Goal: Use online tool/utility: Utilize a website feature to perform a specific function

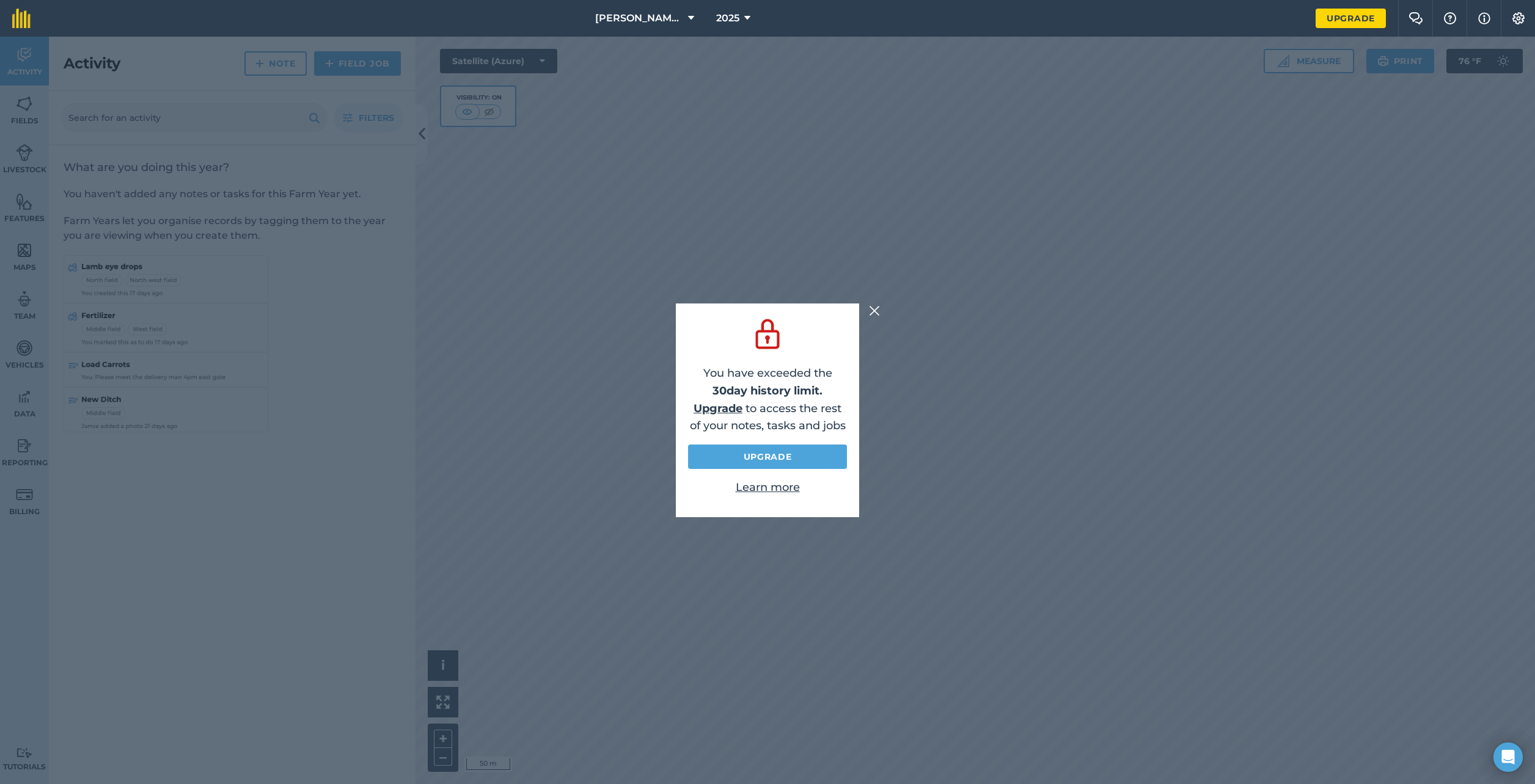
click at [870, 312] on img at bounding box center [875, 311] width 11 height 15
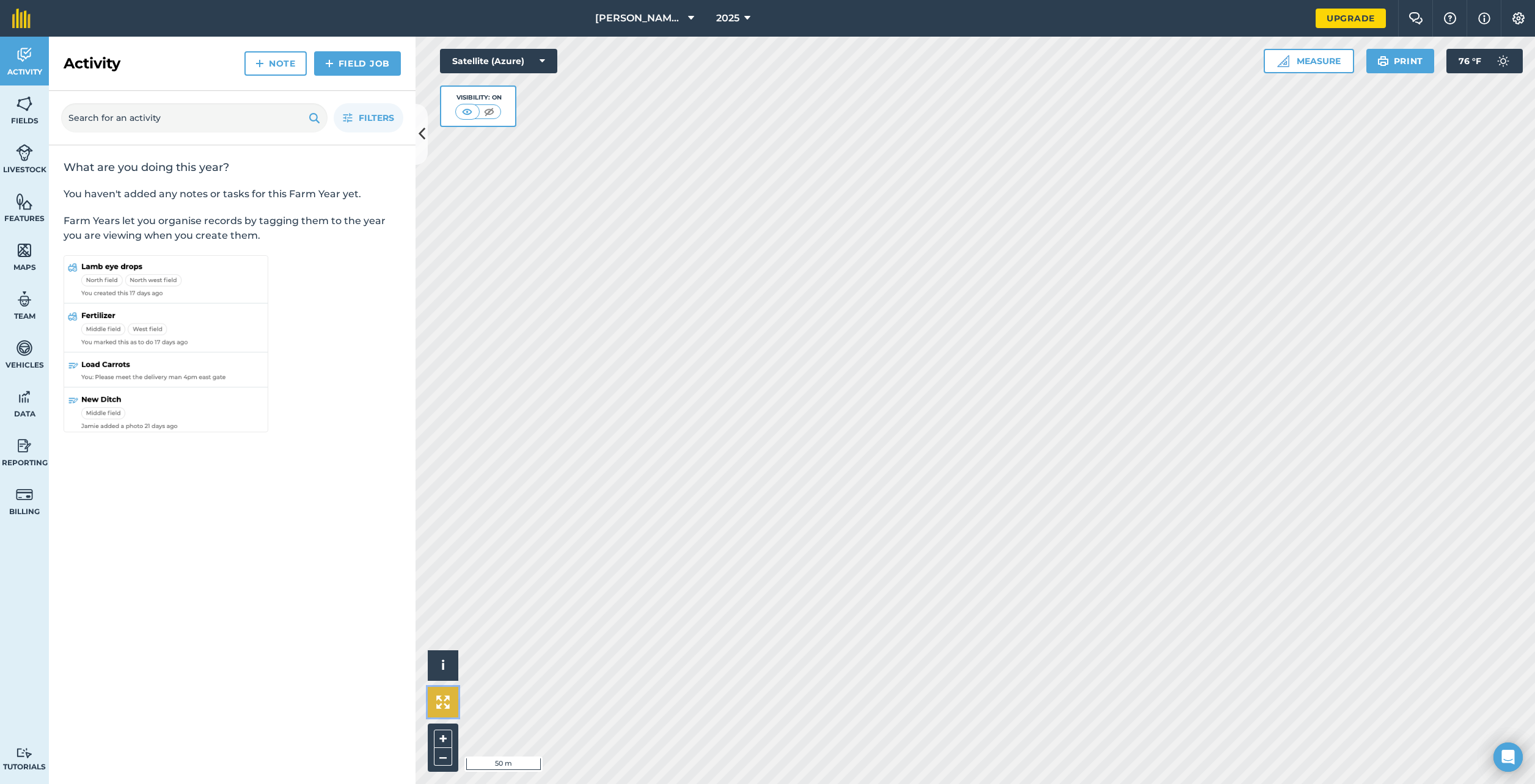
click at [447, 707] on img at bounding box center [443, 702] width 14 height 14
click at [441, 698] on img at bounding box center [443, 702] width 14 height 14
click at [439, 662] on button "i" at bounding box center [443, 665] width 30 height 30
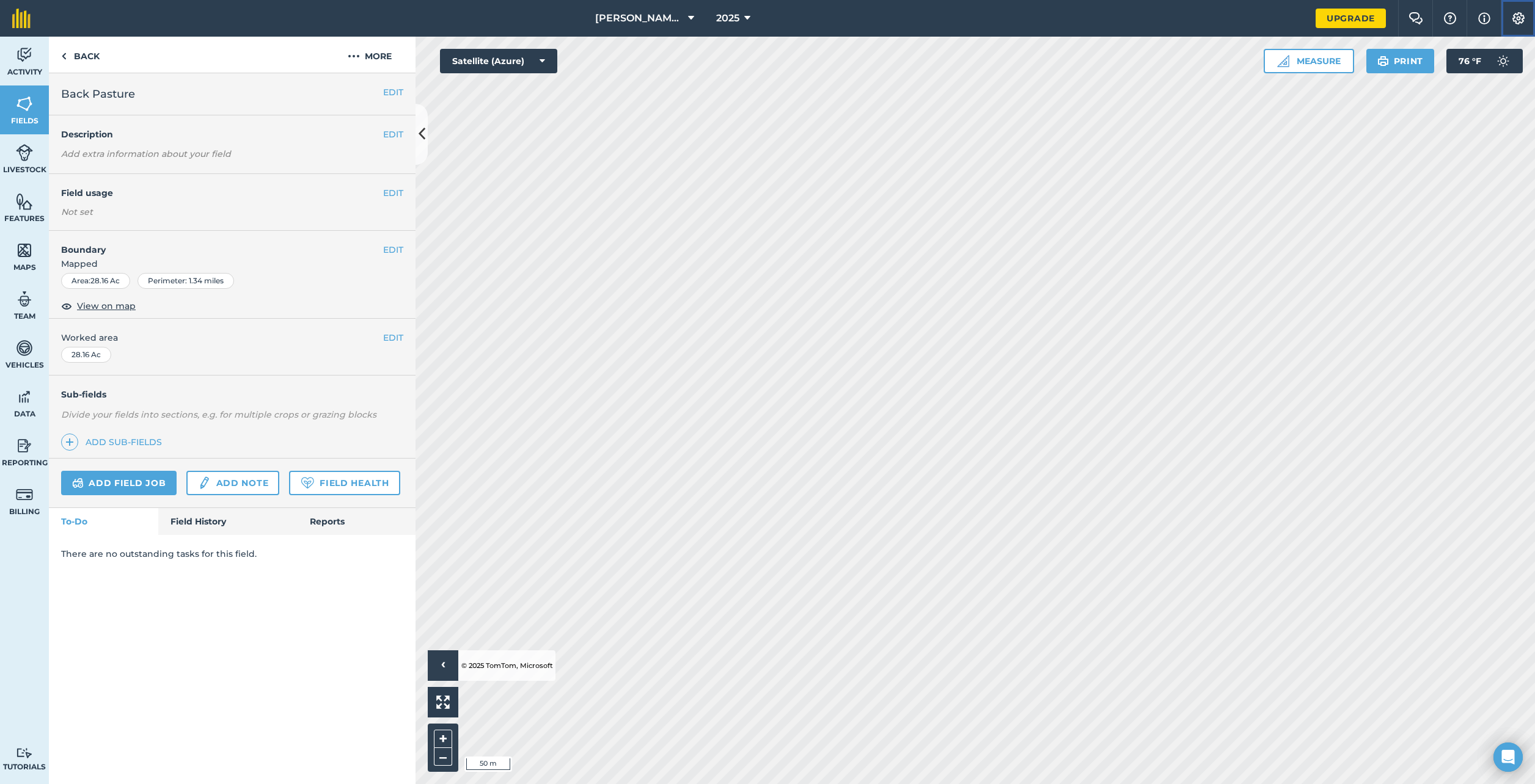
click at [1518, 17] on img at bounding box center [1518, 19] width 15 height 12
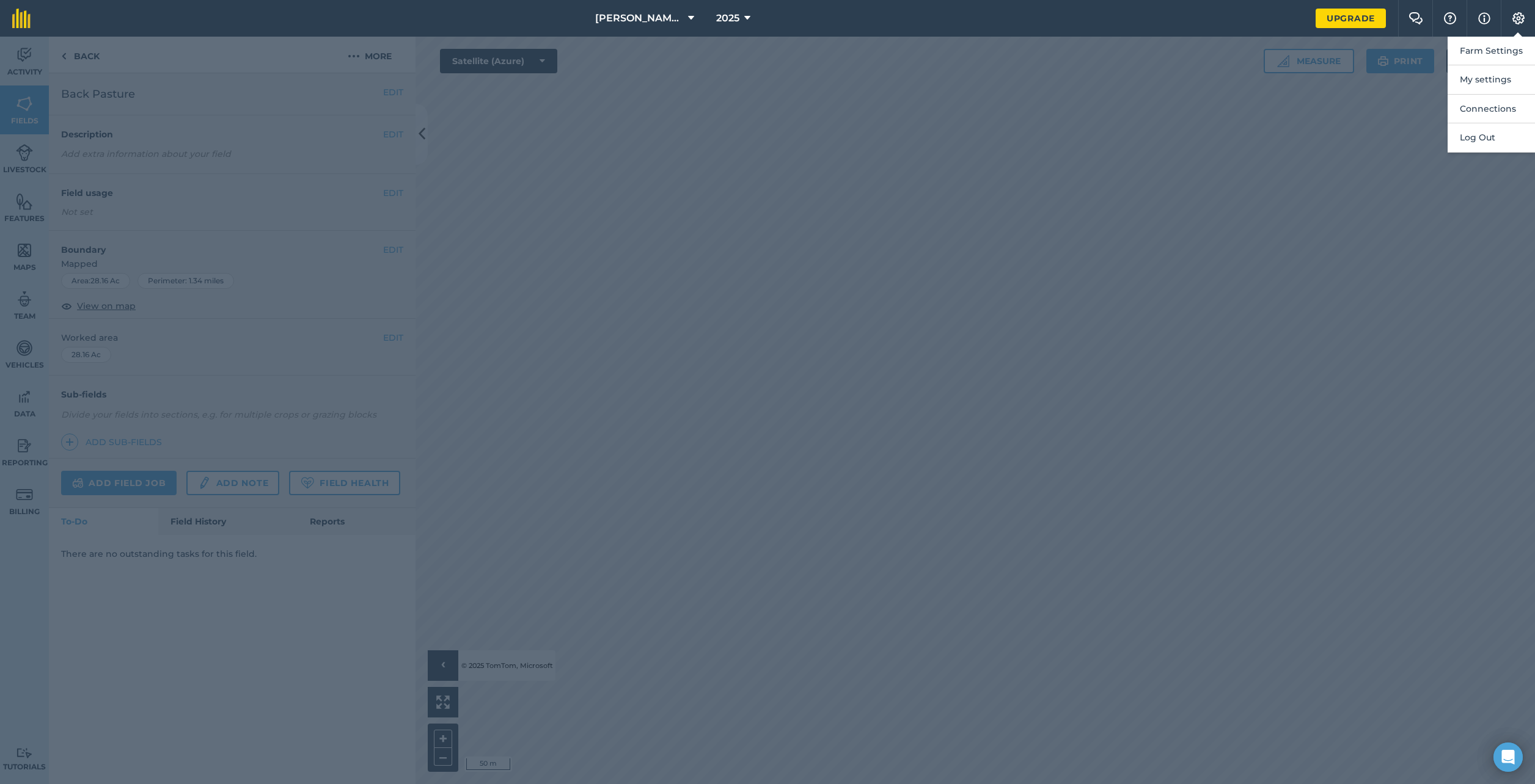
click at [1390, 193] on div at bounding box center [767, 410] width 1535 height 747
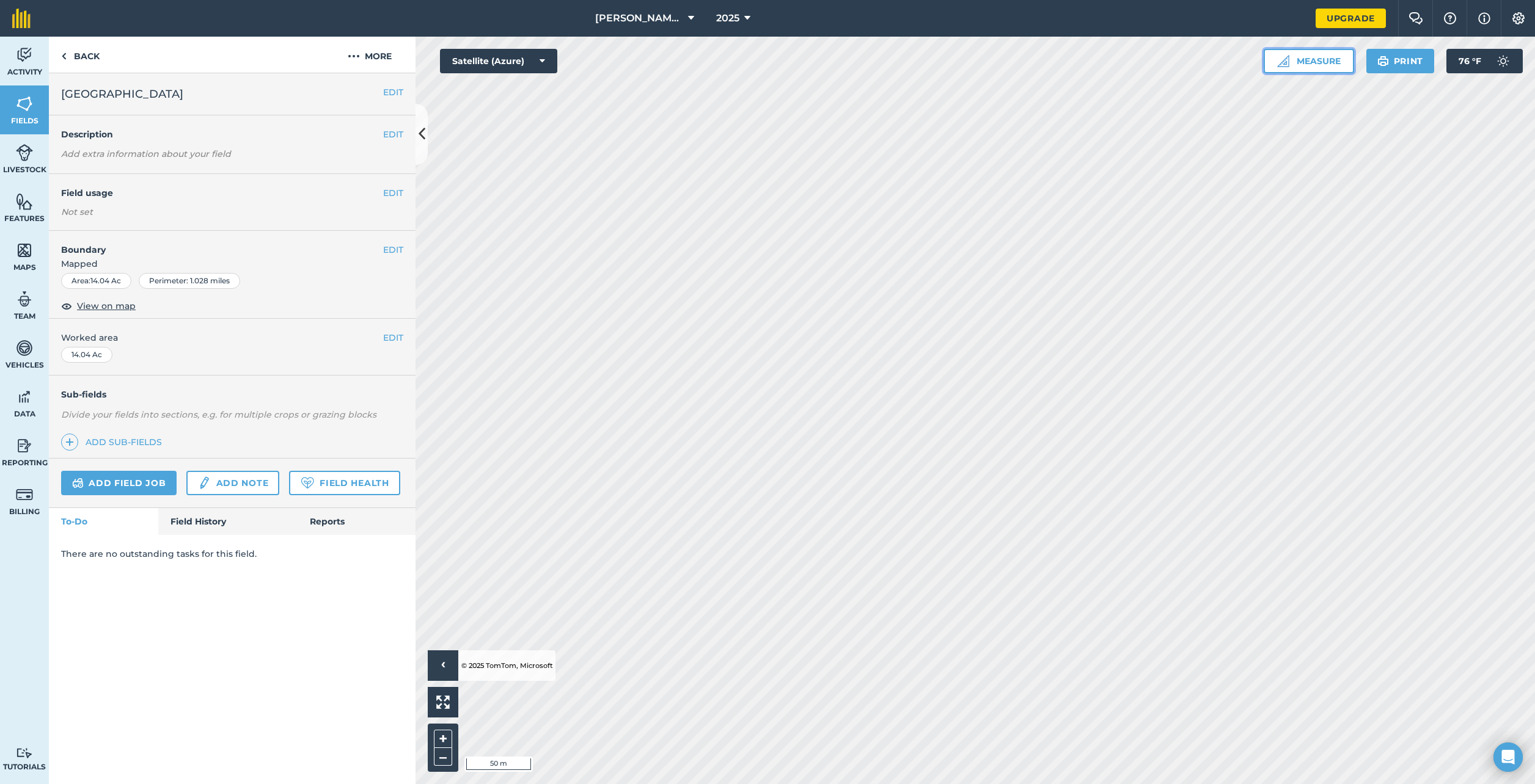
click at [1302, 61] on button "Measure" at bounding box center [1308, 61] width 90 height 24
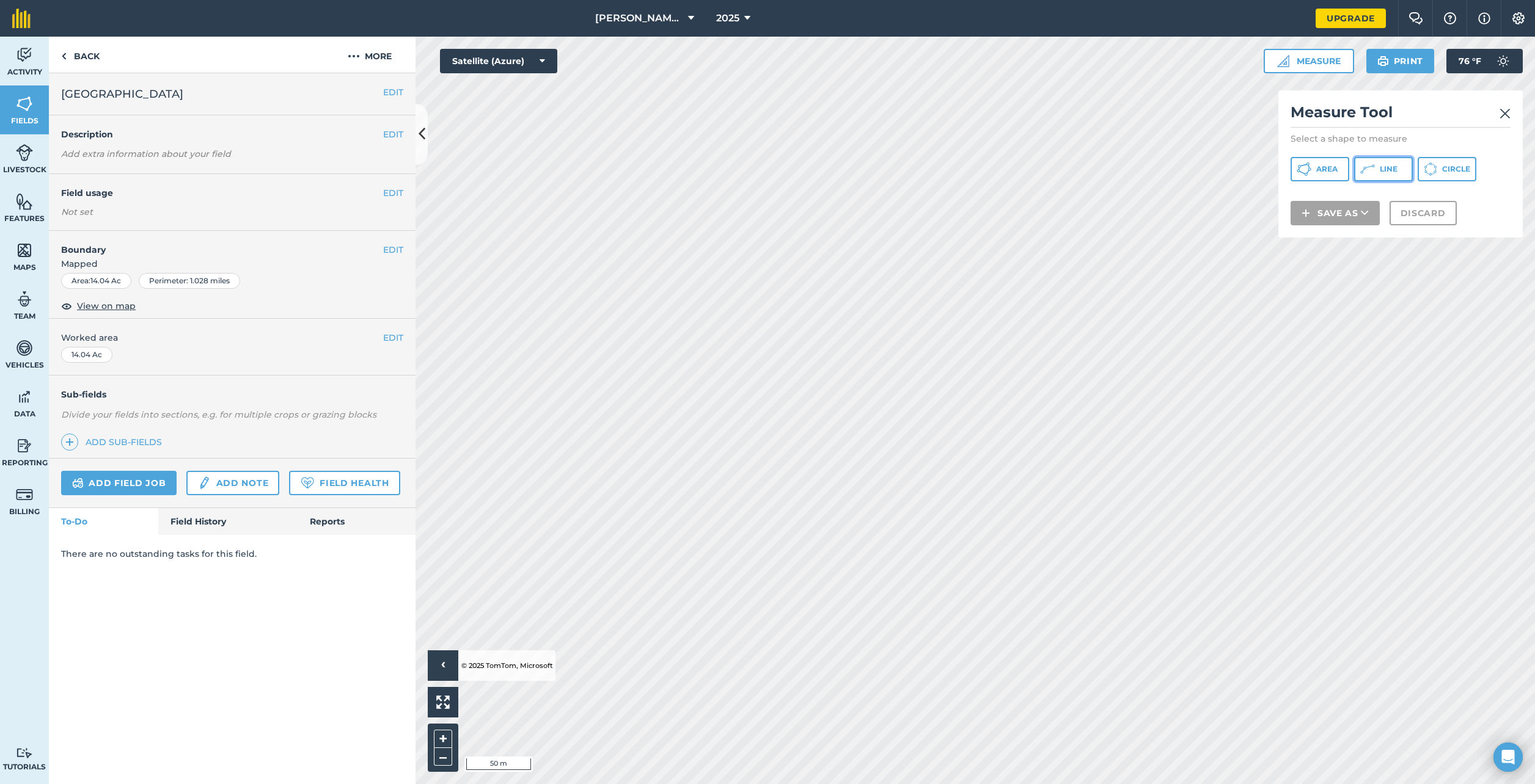
click at [1387, 172] on span "Line" at bounding box center [1388, 170] width 18 height 10
click at [1429, 222] on button "Discard" at bounding box center [1423, 228] width 67 height 24
